Goal: Information Seeking & Learning: Learn about a topic

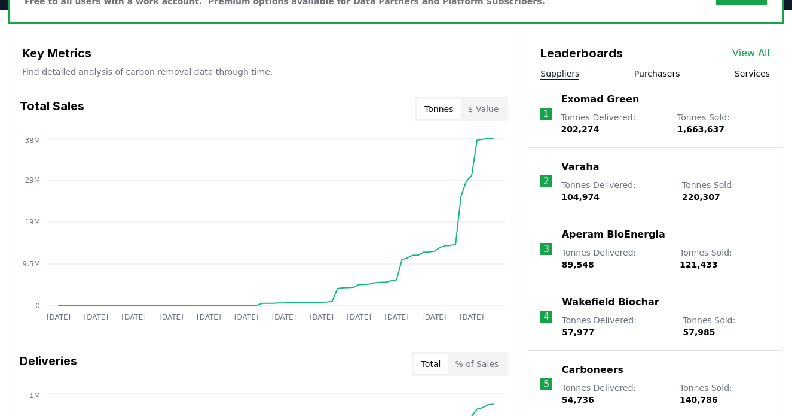
scroll to position [411, 0]
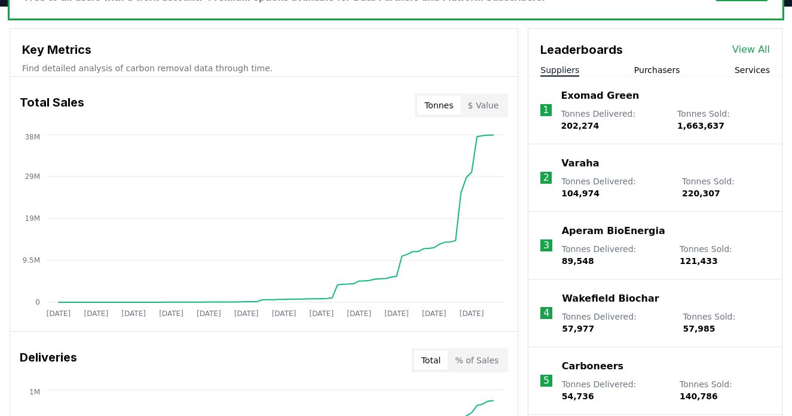
click at [650, 72] on button "Purchasers" at bounding box center [657, 70] width 46 height 12
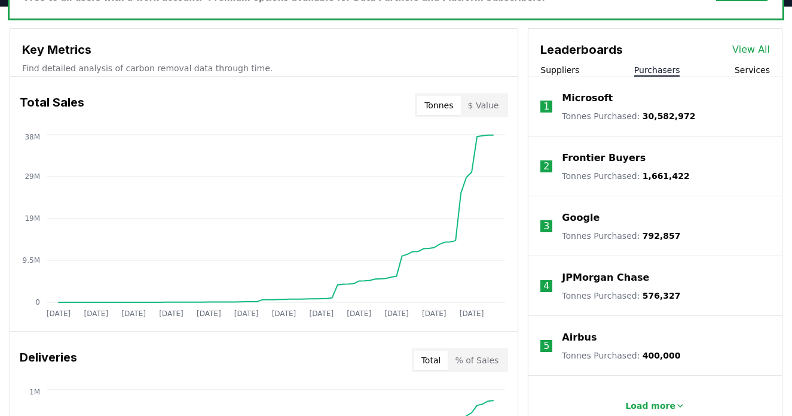
click at [575, 218] on p "Google" at bounding box center [581, 217] width 38 height 14
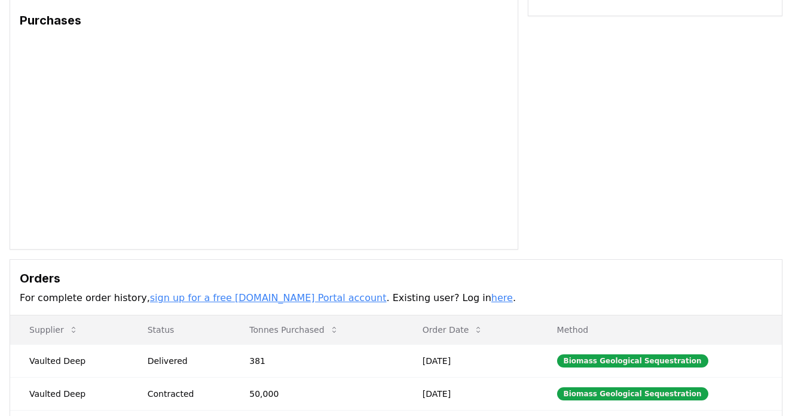
scroll to position [249, 0]
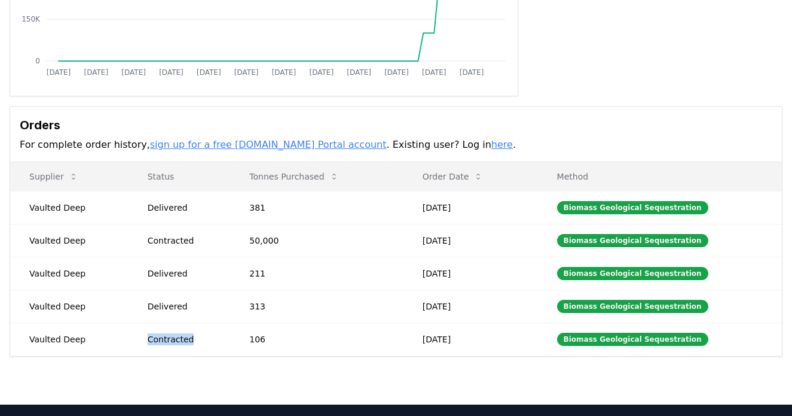
click at [160, 343] on div "Contracted" at bounding box center [185, 339] width 74 height 12
